Goal: Use online tool/utility: Use online tool/utility

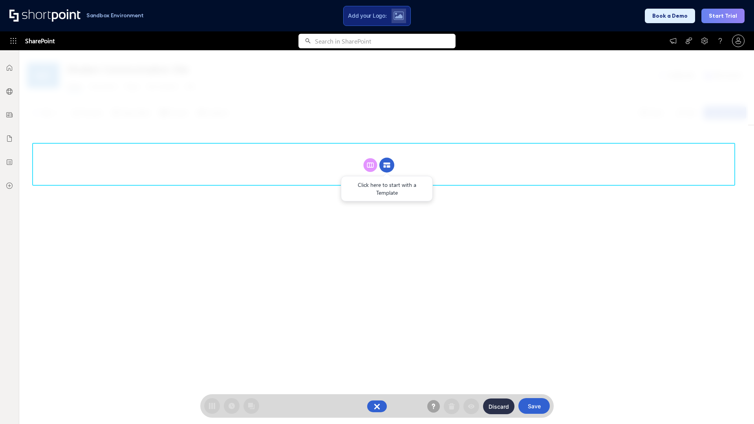
click at [387, 165] on circle at bounding box center [386, 165] width 15 height 15
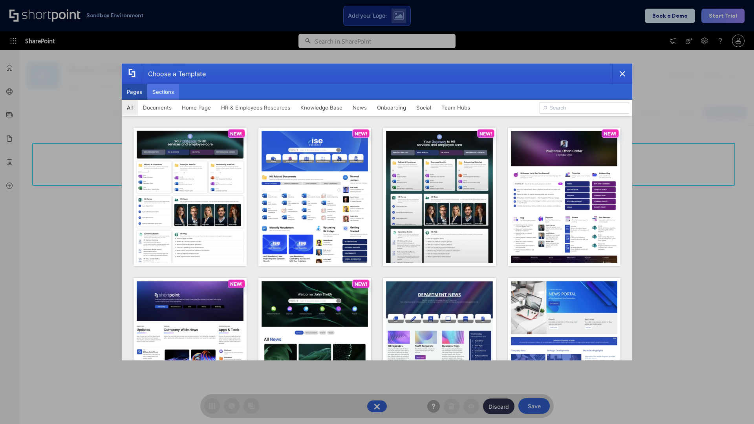
click at [163, 92] on button "Sections" at bounding box center [163, 92] width 32 height 16
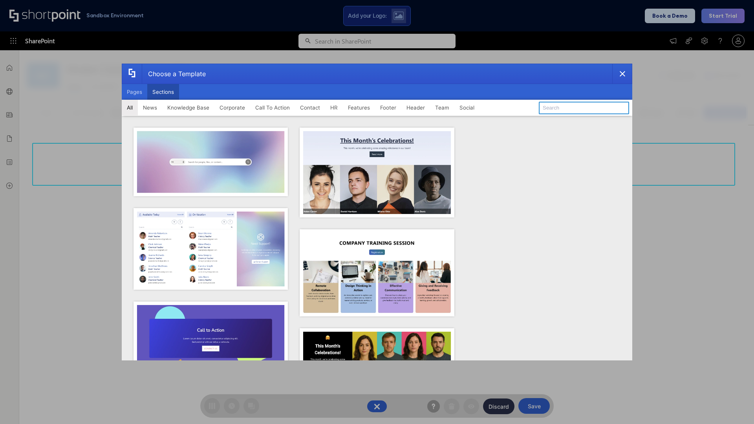
type input "Header 2"
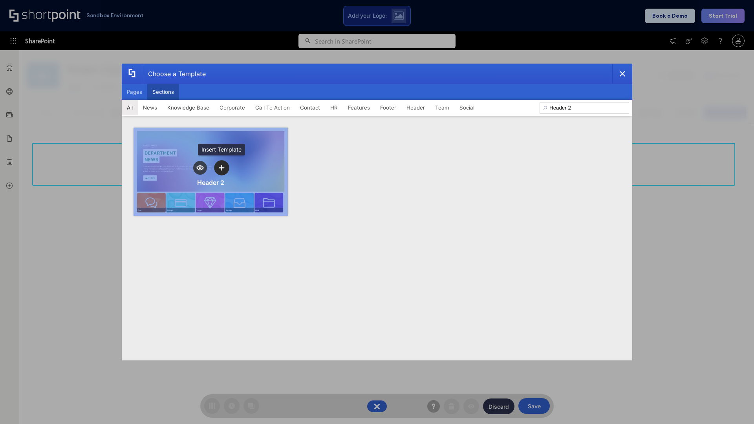
click at [221, 168] on icon "template selector" at bounding box center [221, 167] width 5 height 5
